Goal: Register for event/course

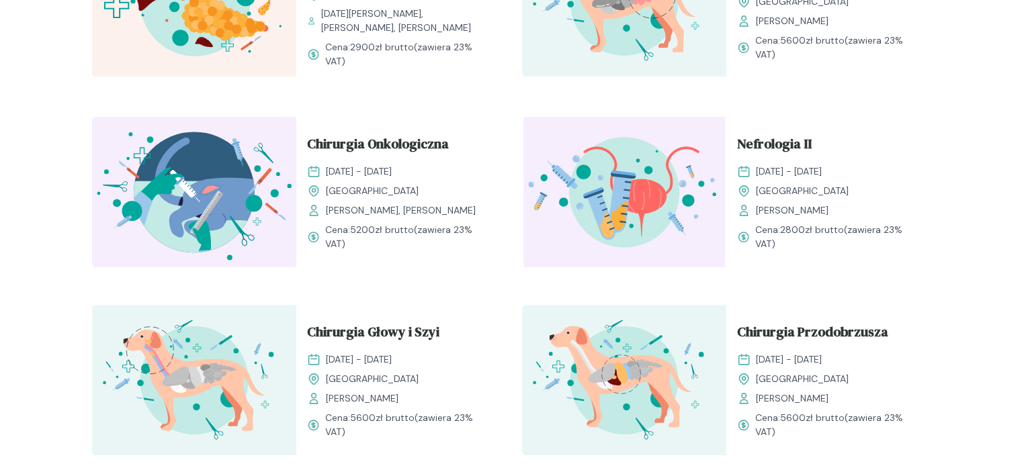
scroll to position [1545, 0]
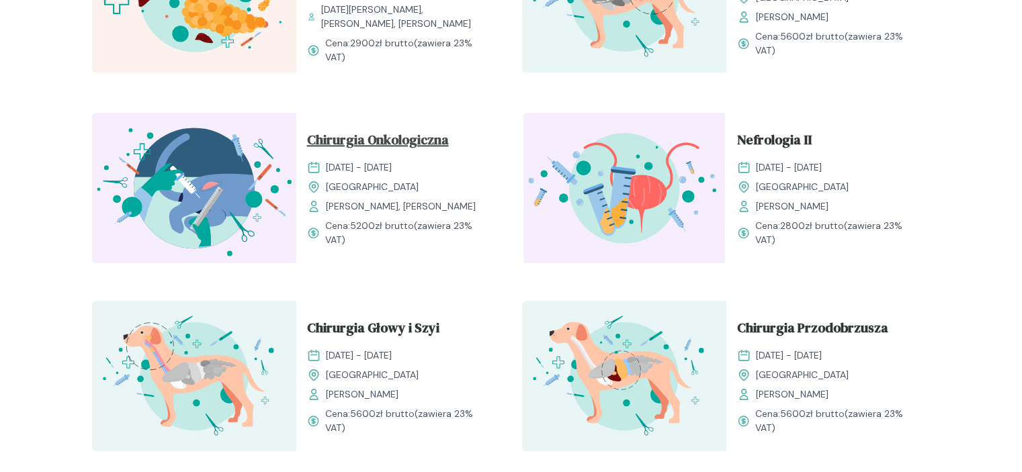
click at [421, 130] on span "Chirurgia Onkologiczna" at bounding box center [378, 143] width 142 height 26
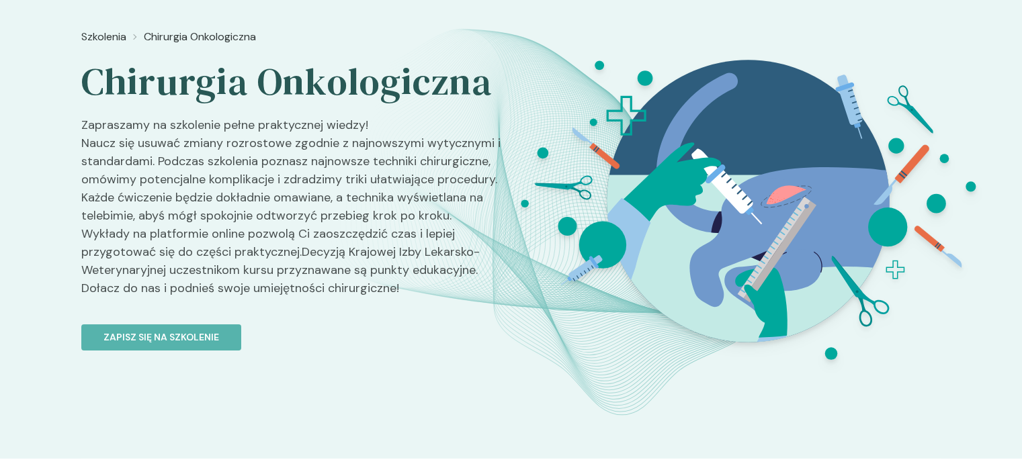
scroll to position [67, 0]
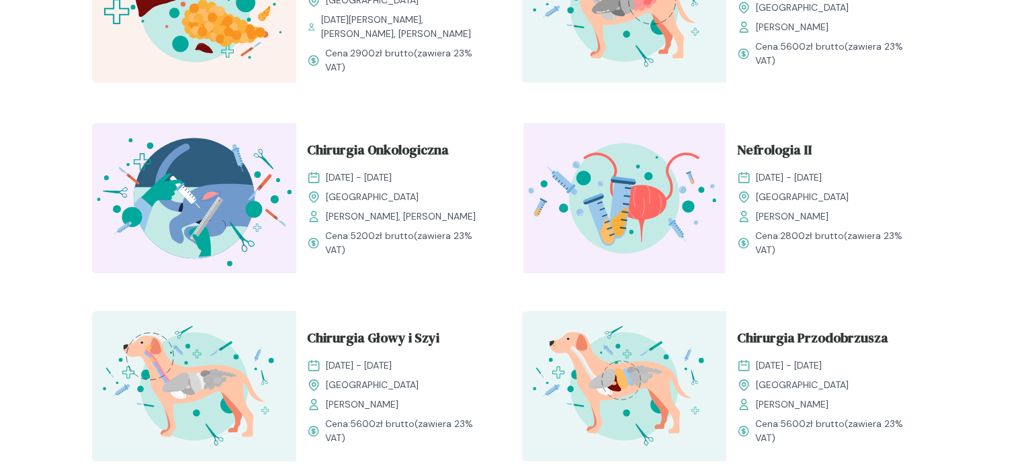
scroll to position [1468, 0]
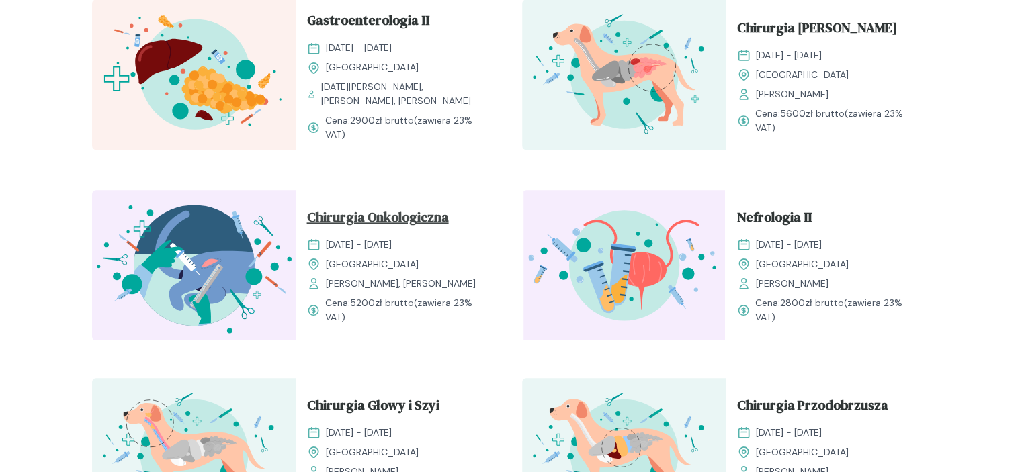
click at [389, 209] on span "Chirurgia Onkologiczna" at bounding box center [378, 220] width 142 height 26
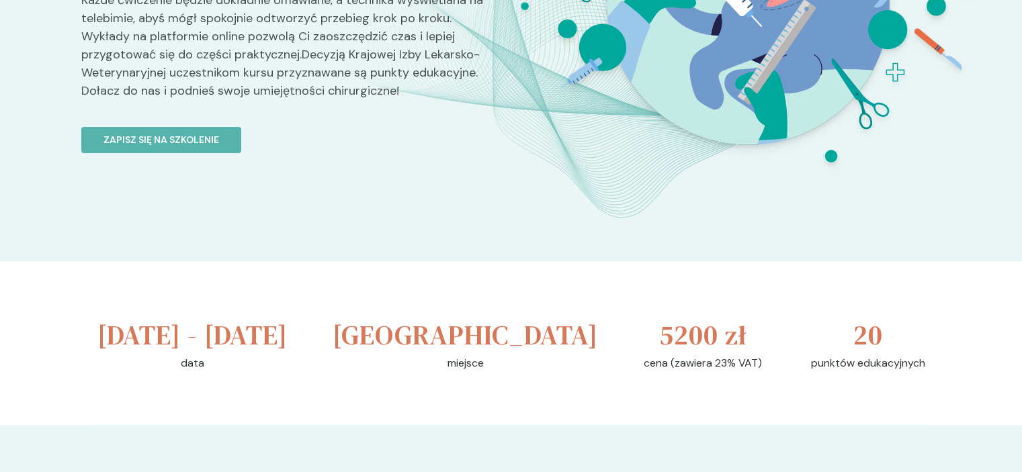
scroll to position [336, 0]
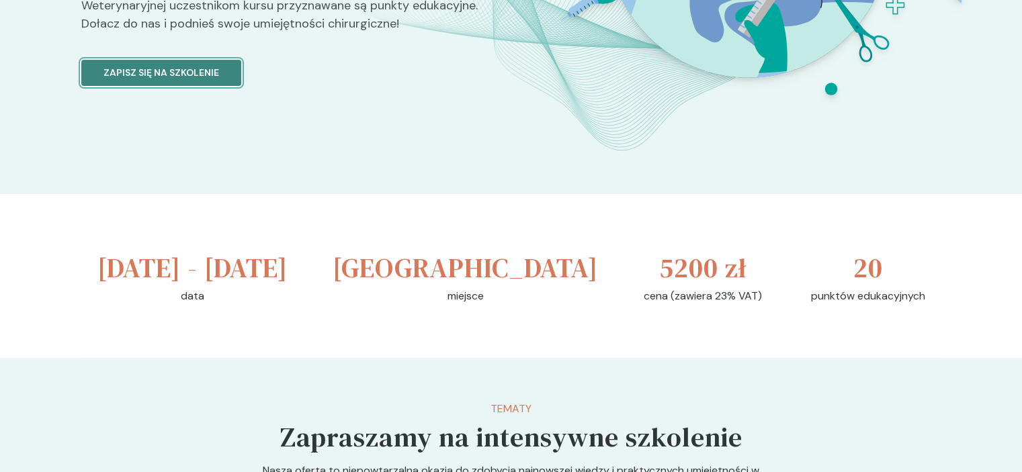
click at [177, 86] on button "Zapisz się na szkolenie" at bounding box center [161, 73] width 160 height 26
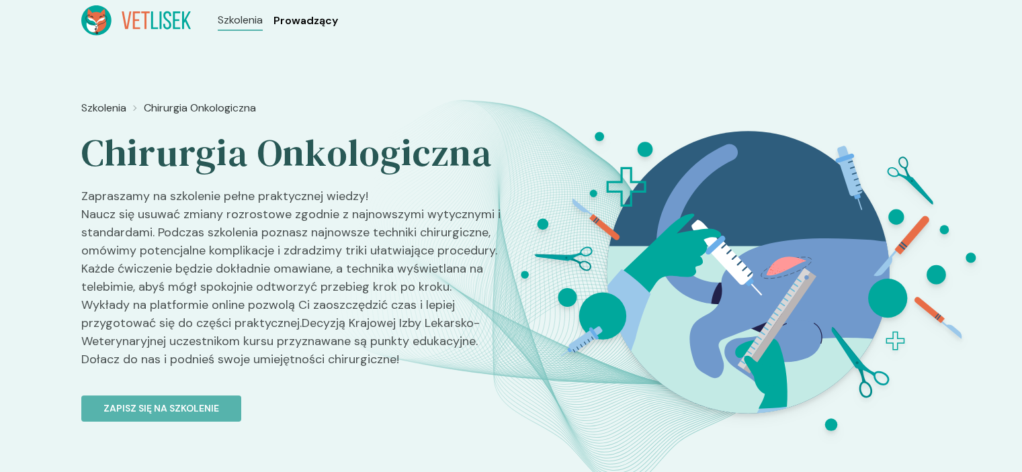
click at [298, 18] on span "Prowadzący" at bounding box center [305, 21] width 65 height 16
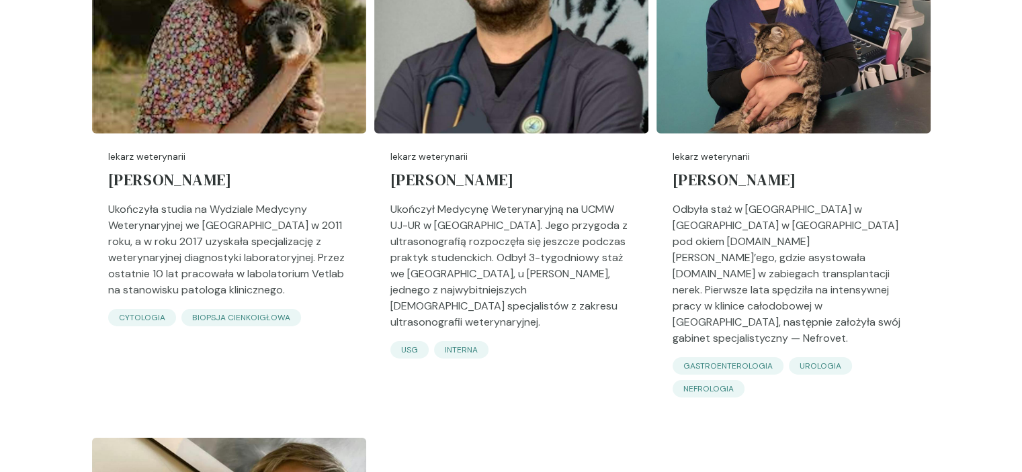
scroll to position [4166, 0]
